Goal: Download file/media

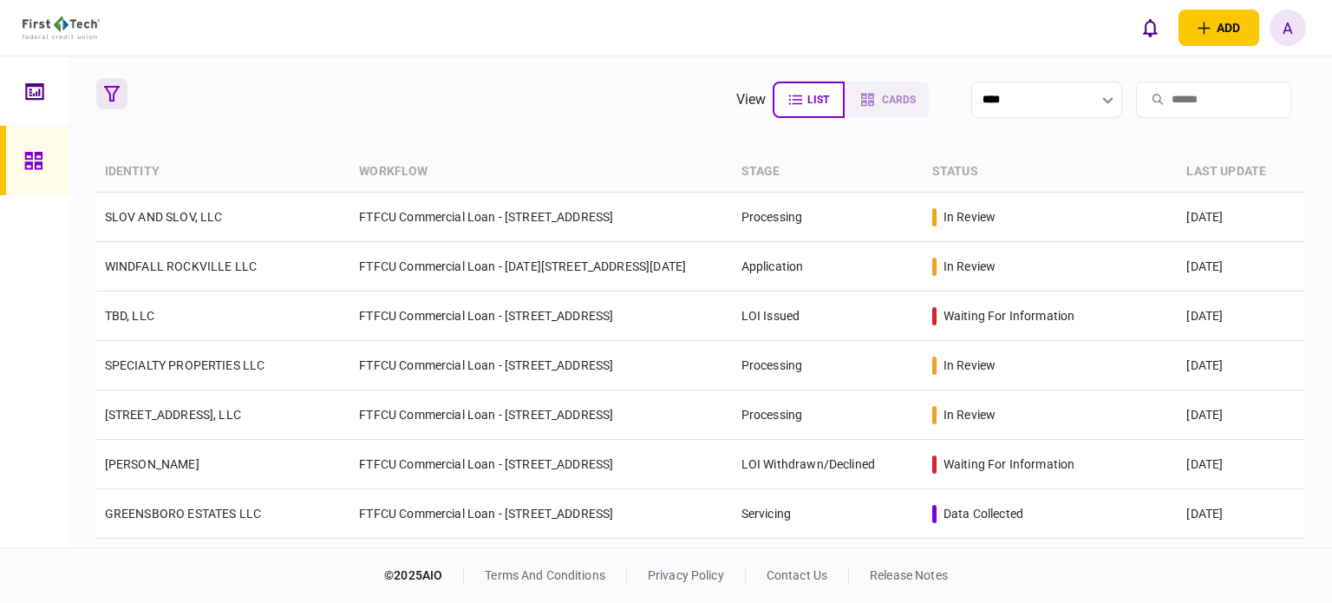
click at [110, 93] on icon "button" at bounding box center [112, 94] width 16 height 16
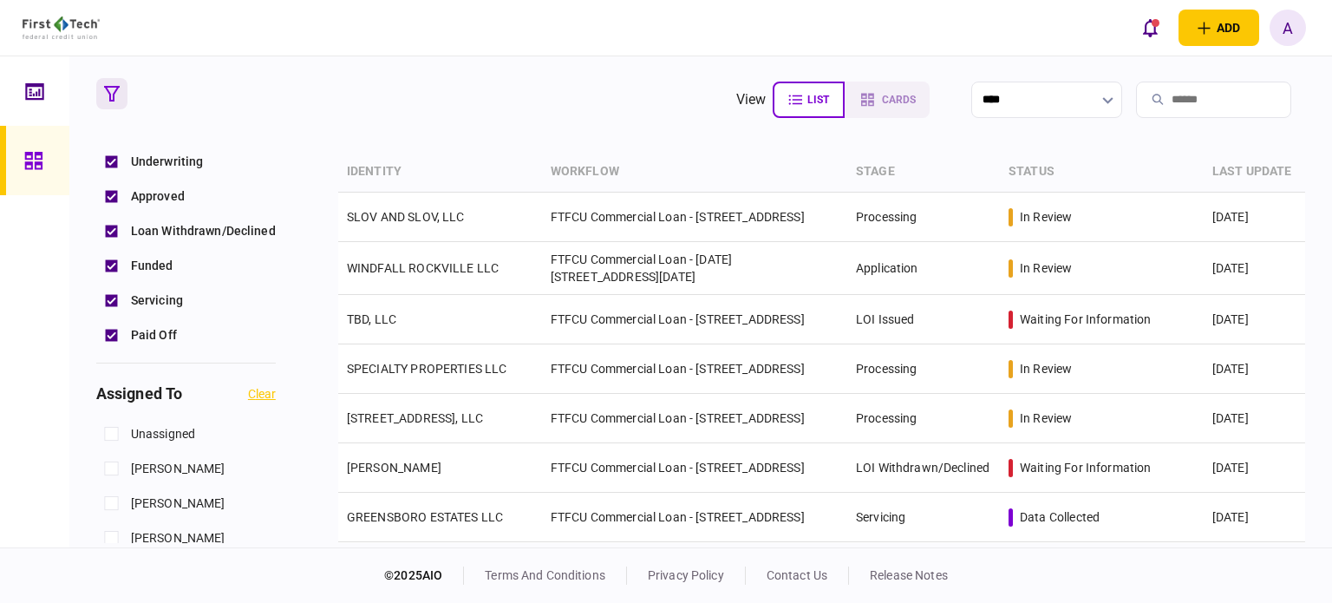
scroll to position [522, 0]
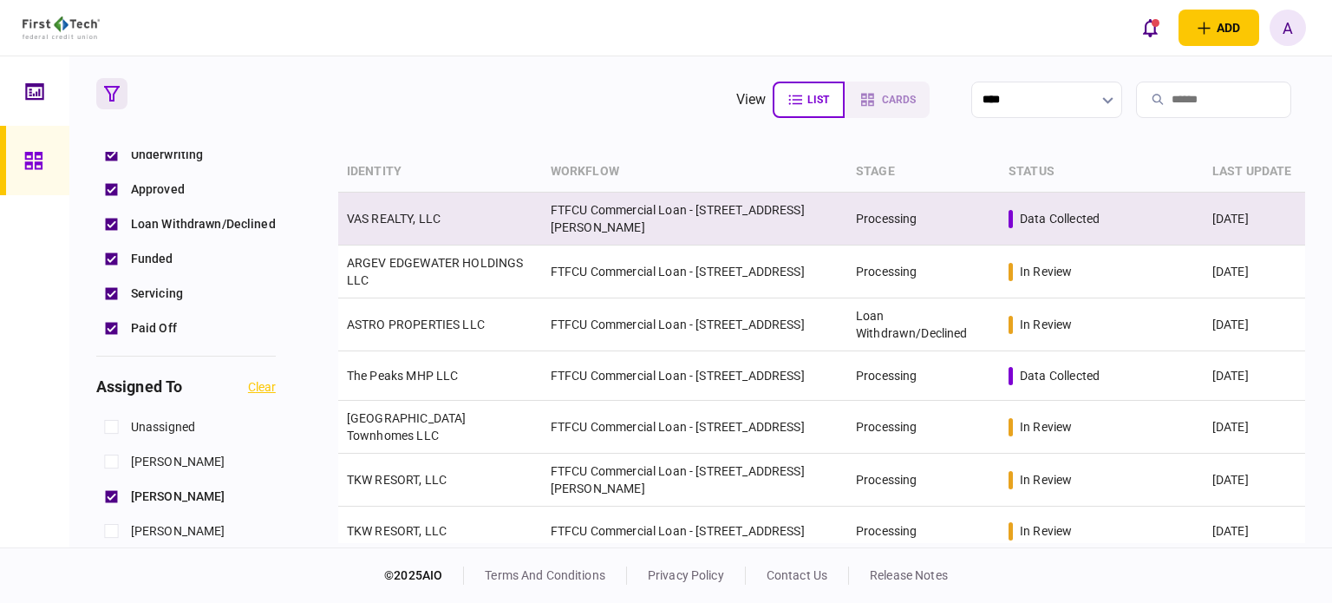
click at [392, 212] on link "VAS REALTY, LLC" at bounding box center [394, 219] width 94 height 14
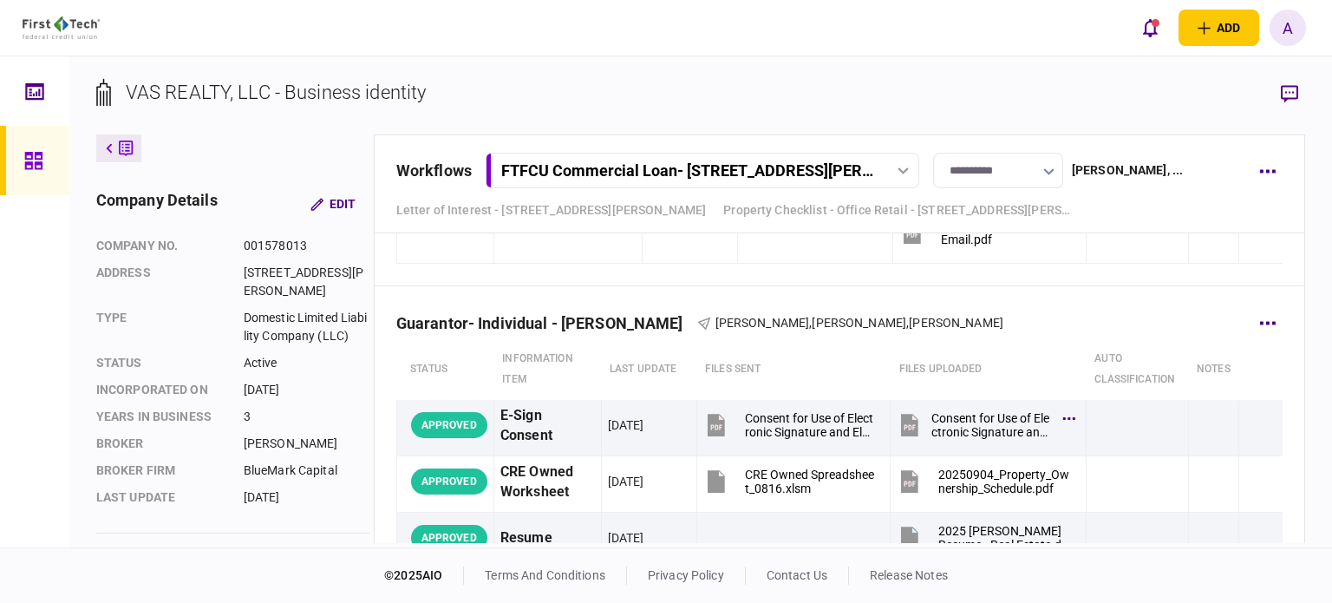
scroll to position [2278, 0]
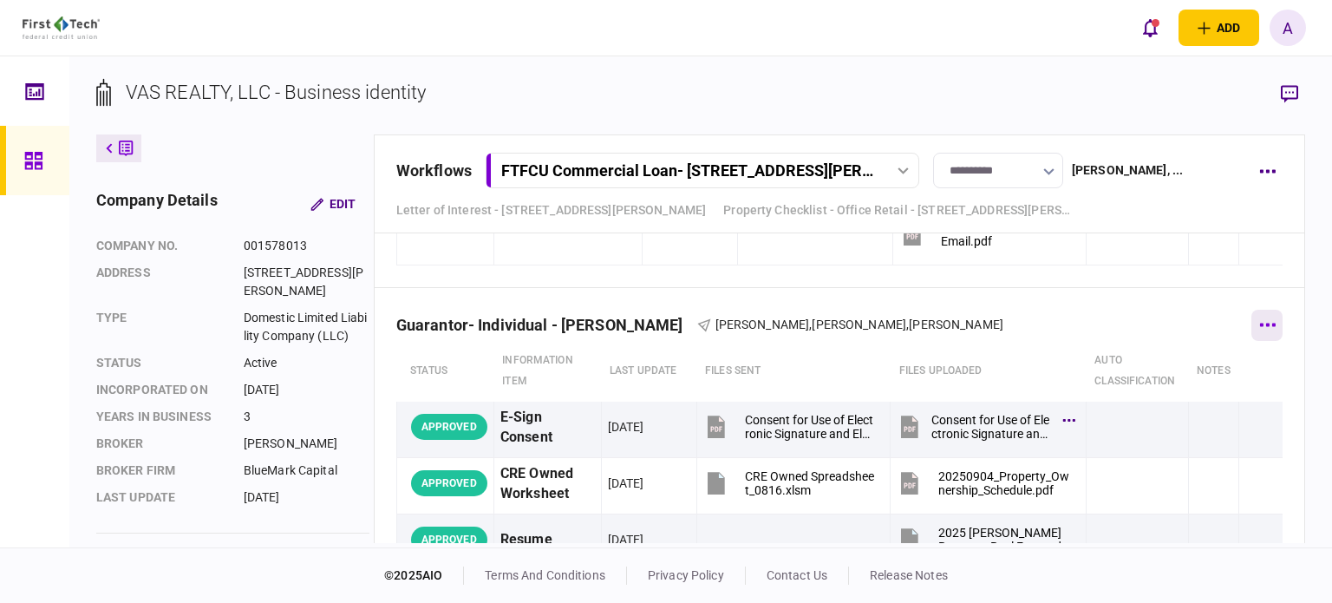
click at [1264, 329] on button "button" at bounding box center [1267, 325] width 31 height 31
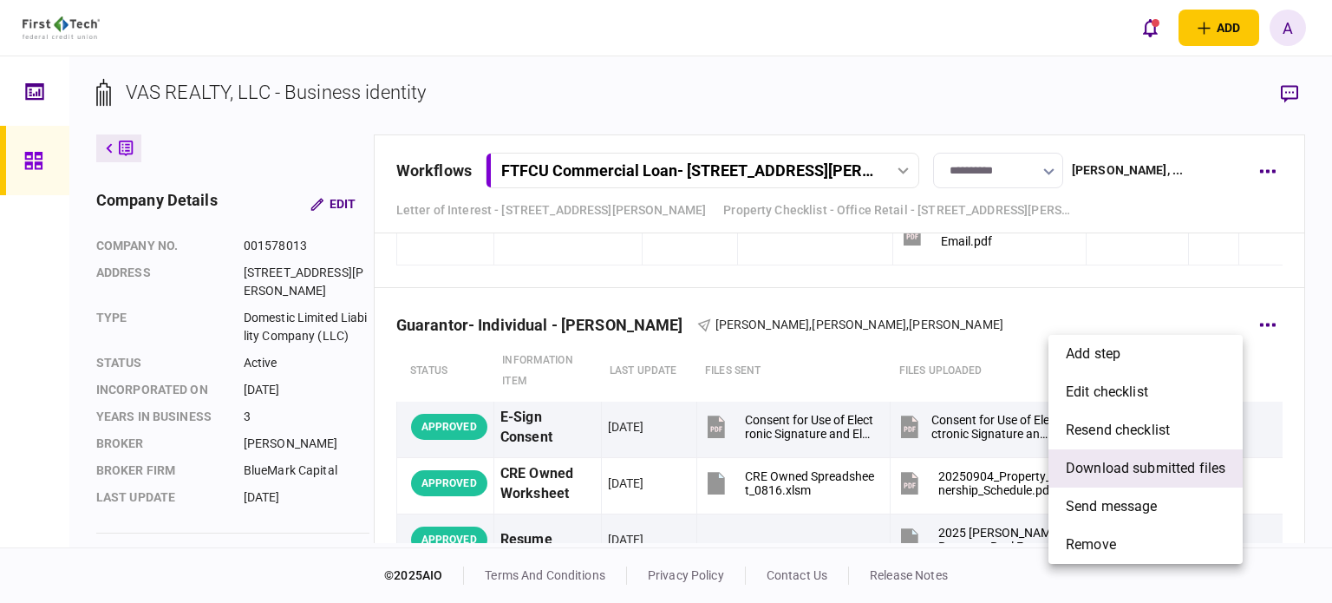
click at [1120, 466] on span "download submitted files" at bounding box center [1146, 468] width 160 height 21
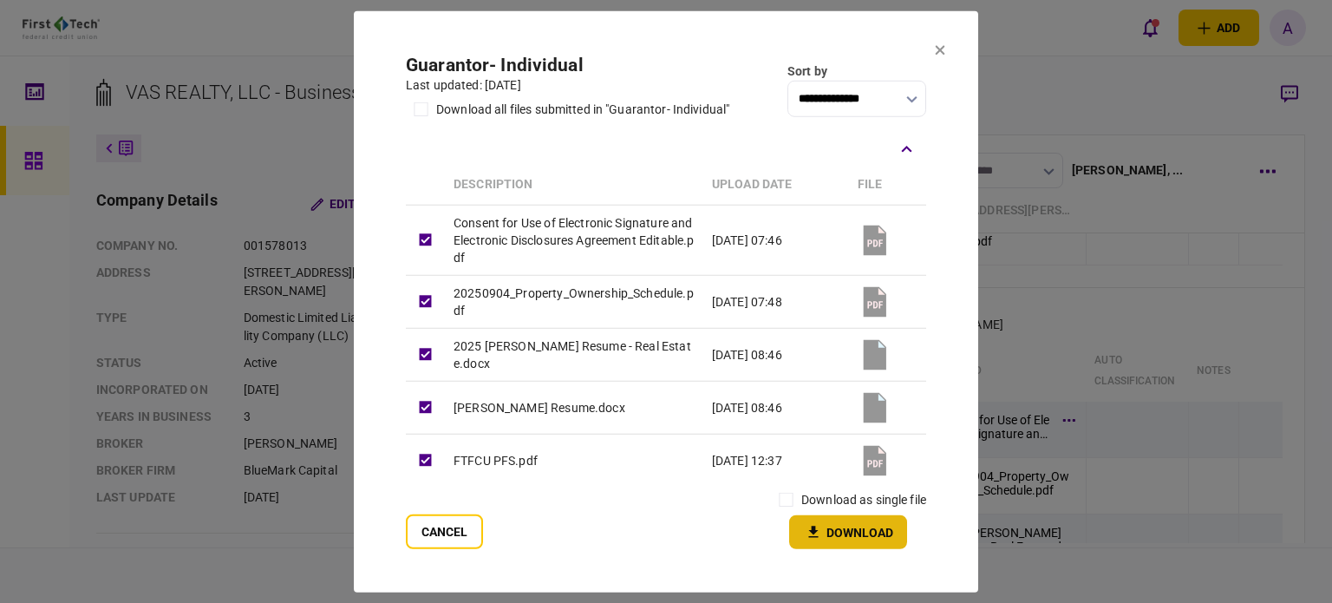
click at [843, 530] on button "Download" at bounding box center [848, 532] width 118 height 34
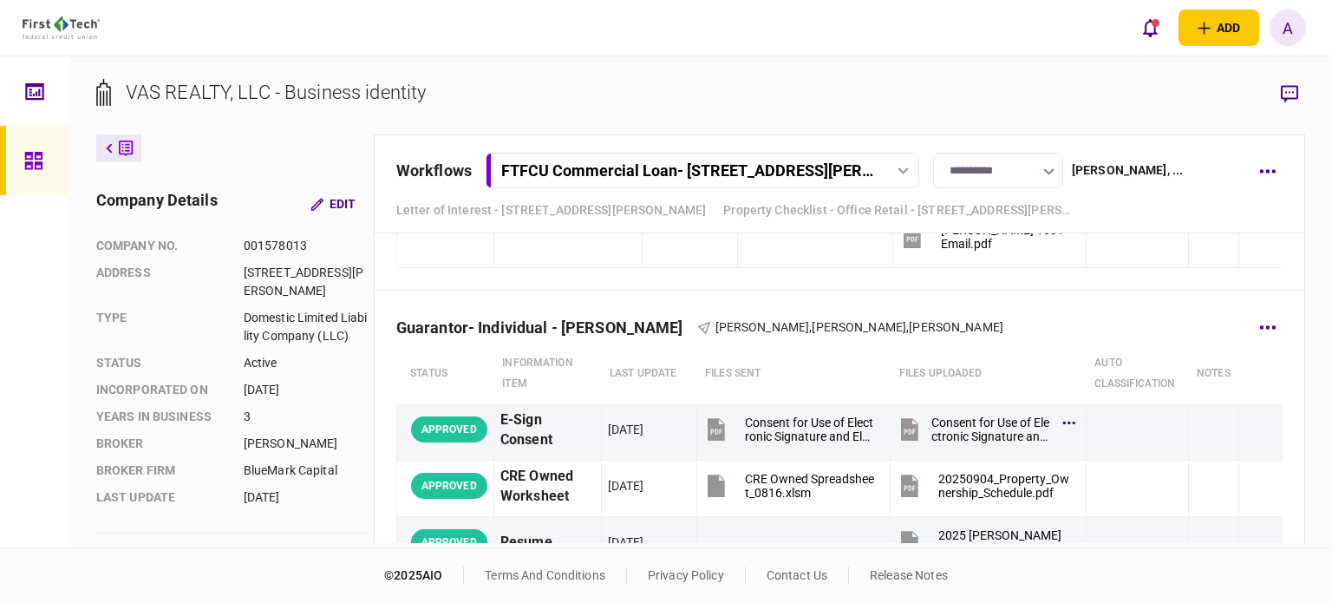
scroll to position [2274, 0]
click at [1252, 320] on button "button" at bounding box center [1267, 328] width 31 height 31
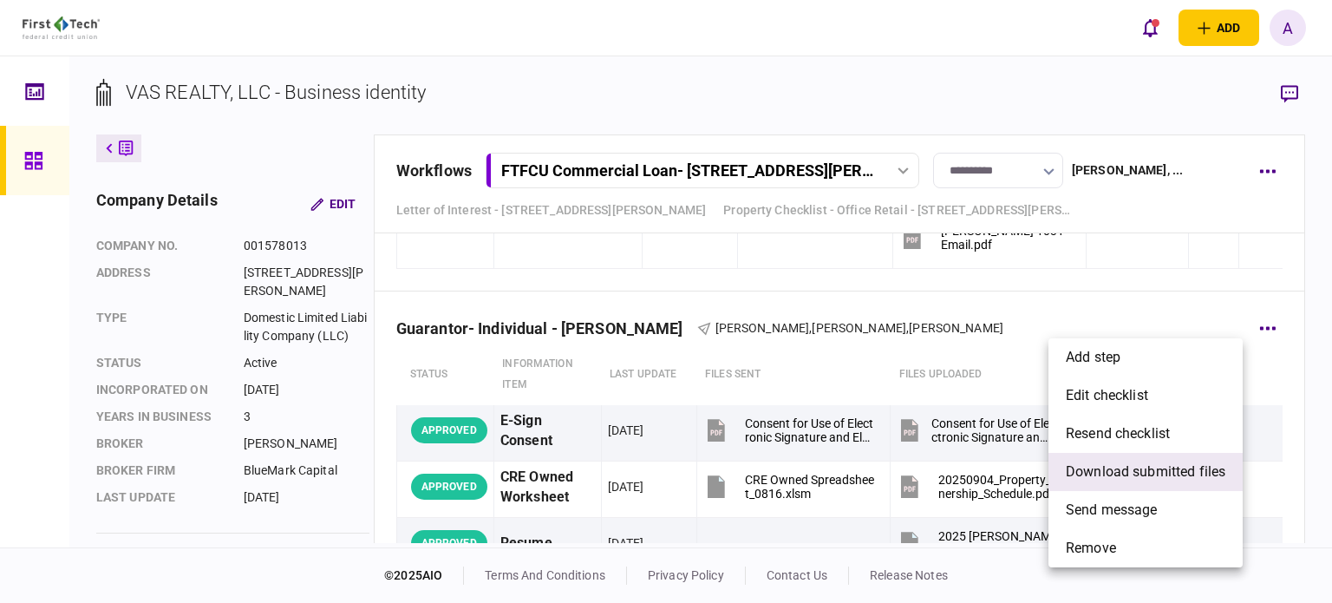
click at [1095, 468] on span "download submitted files" at bounding box center [1146, 471] width 160 height 21
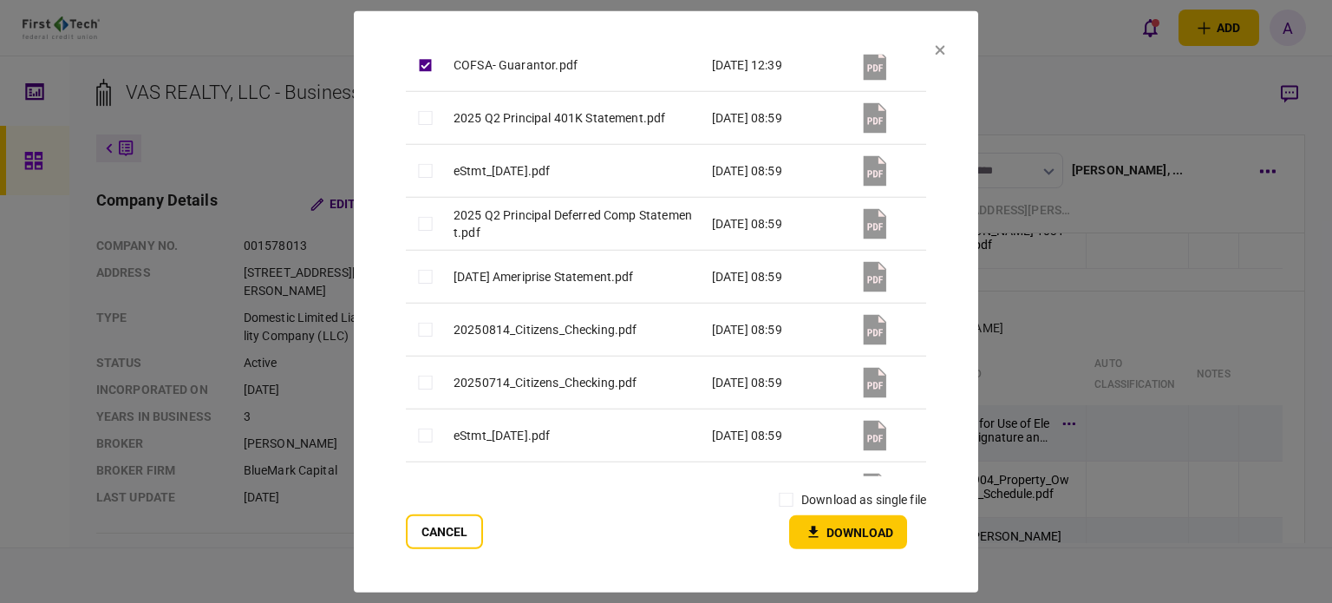
scroll to position [1433, 0]
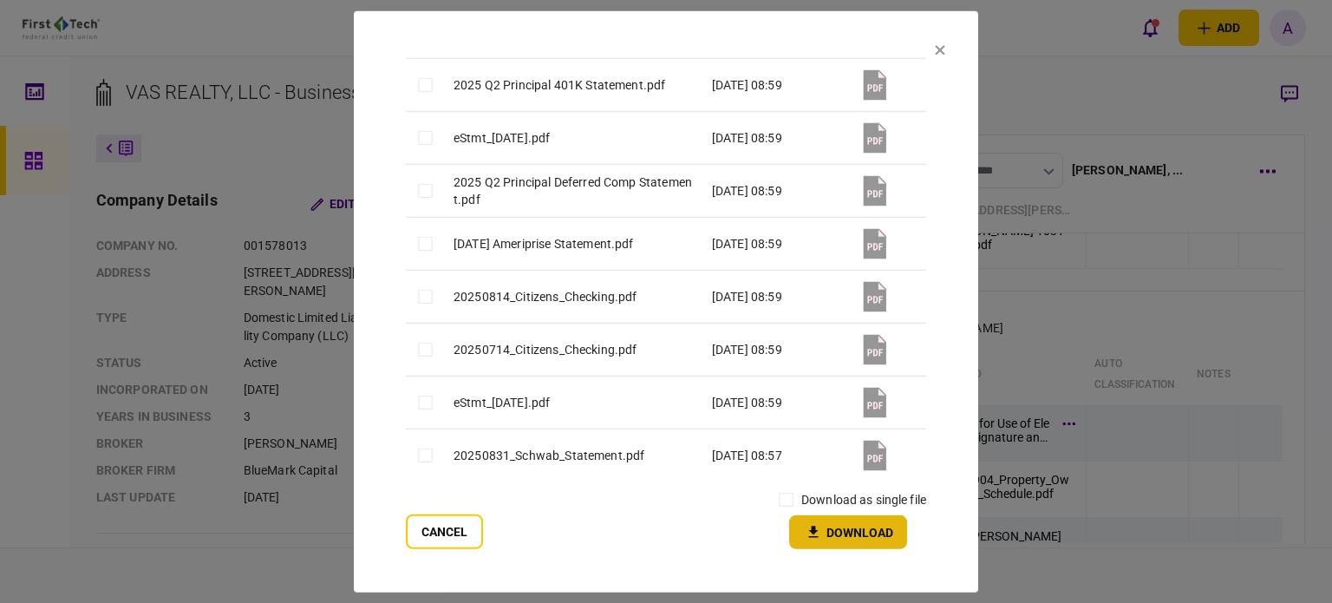
click at [840, 526] on button "Download" at bounding box center [848, 532] width 118 height 34
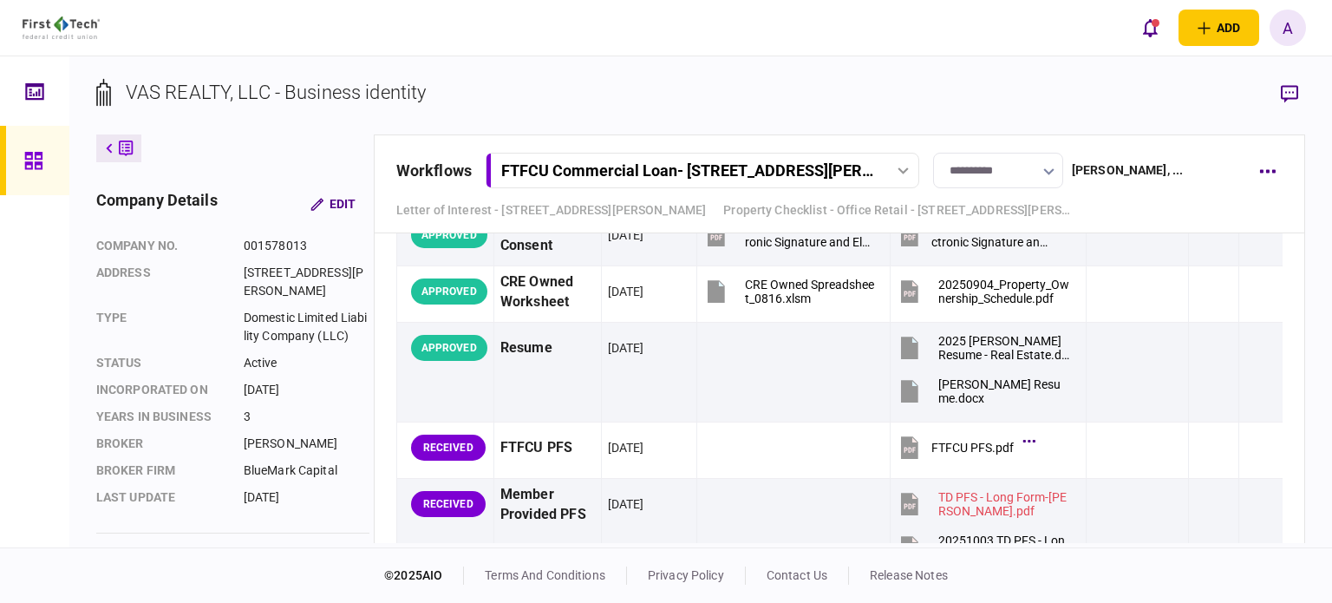
scroll to position [2468, 0]
